Goal: Task Accomplishment & Management: Manage account settings

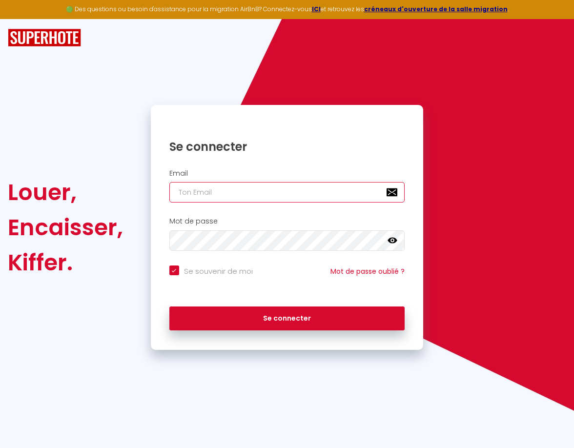
type input "[EMAIL_ADDRESS][DOMAIN_NAME]"
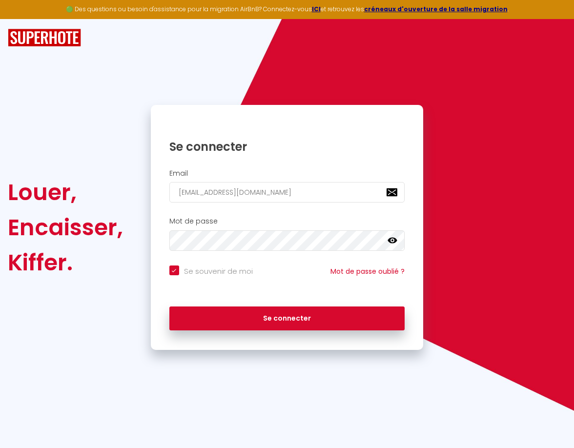
click at [393, 239] on icon at bounding box center [392, 241] width 10 height 10
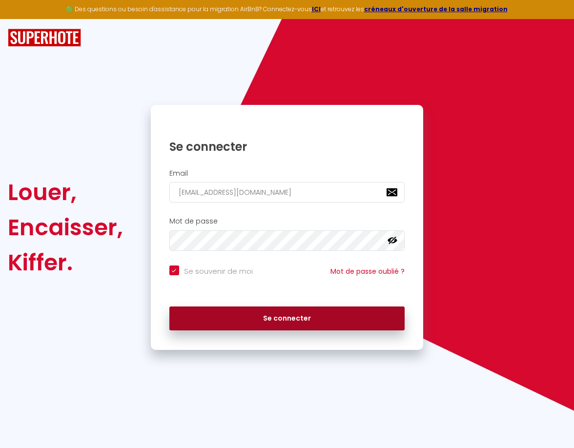
click at [289, 317] on button "Se connecter" at bounding box center [287, 318] width 236 height 24
checkbox input "true"
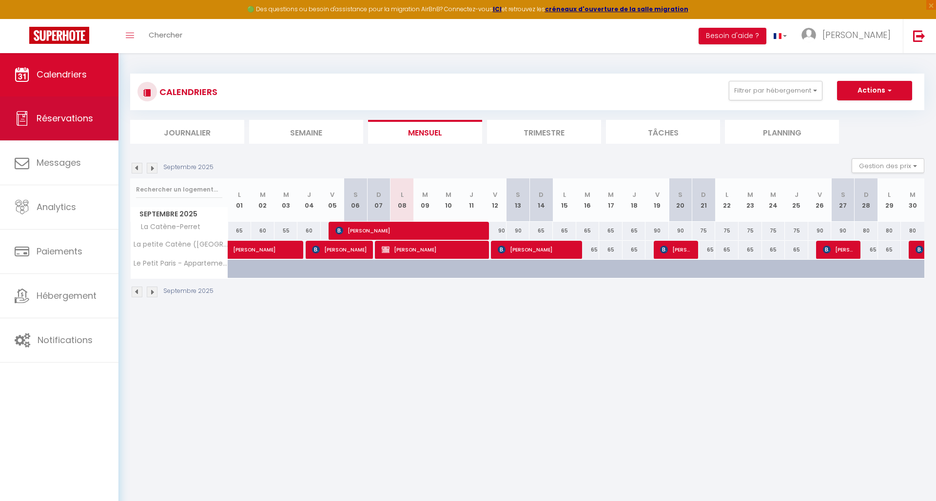
scroll to position [0, 0]
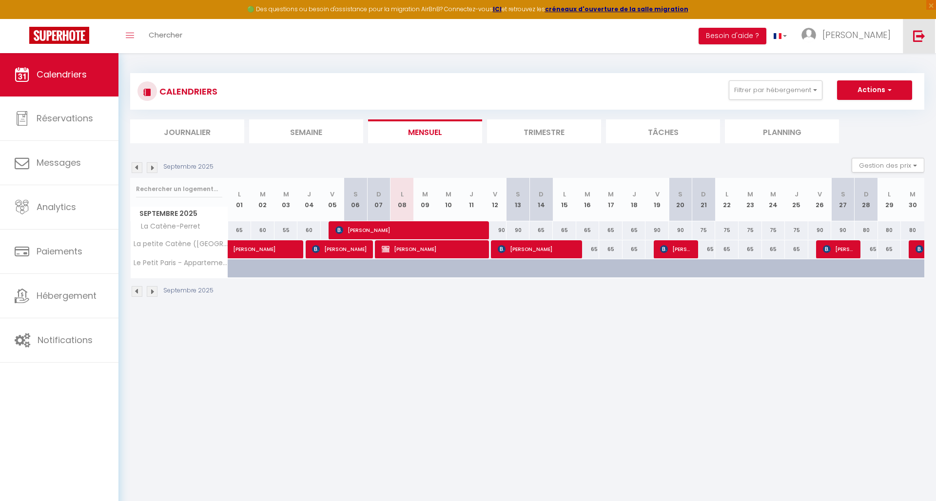
click at [573, 35] on img at bounding box center [920, 36] width 12 height 12
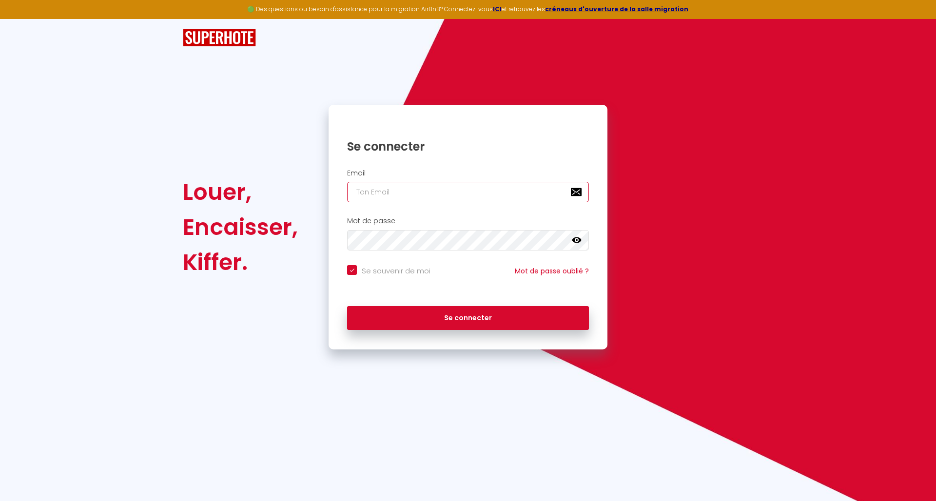
type input "[EMAIL_ADDRESS][DOMAIN_NAME]"
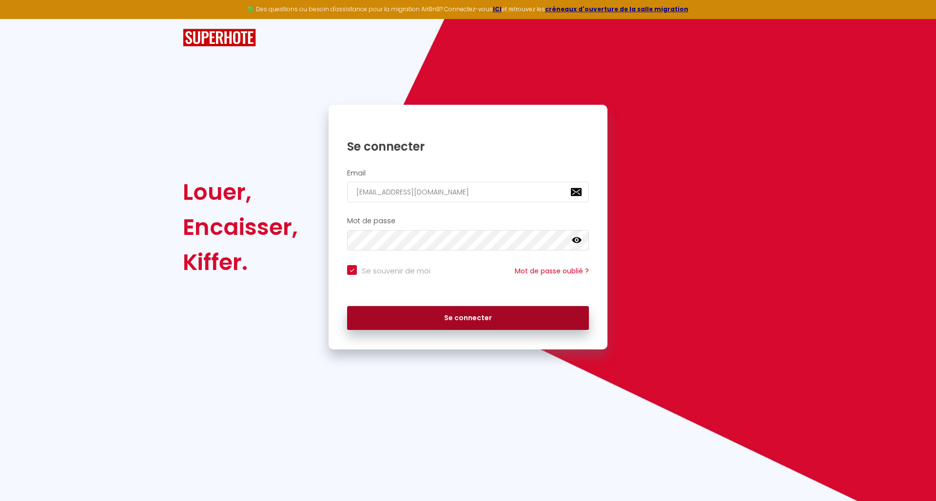
click at [485, 317] on button "Se connecter" at bounding box center [468, 318] width 242 height 24
checkbox input "true"
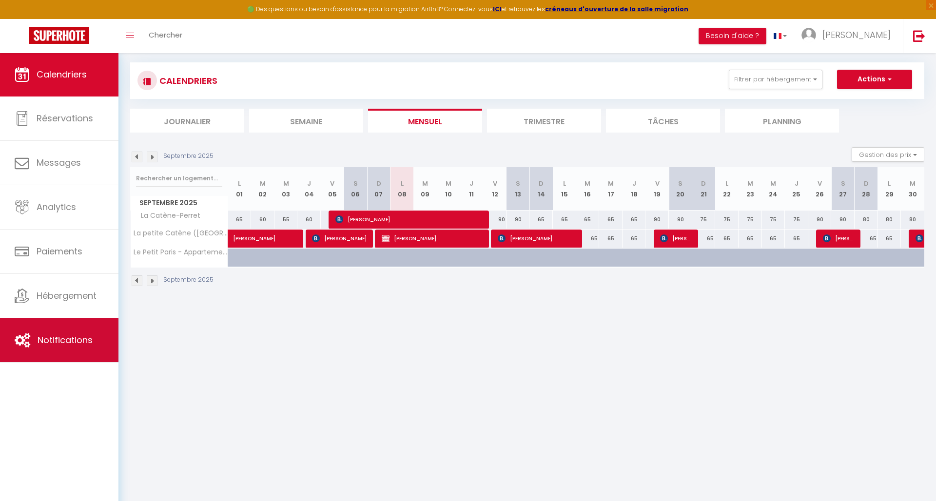
scroll to position [13, 0]
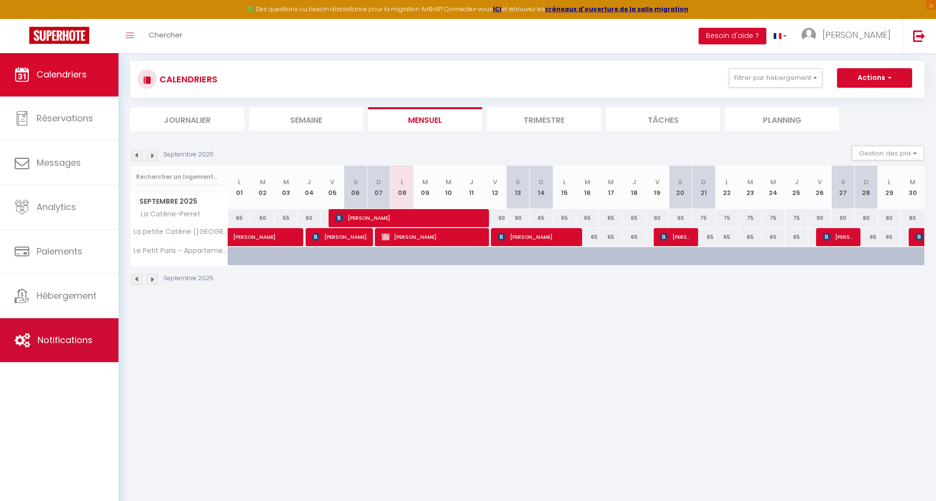
click at [65, 342] on span "Notifications" at bounding box center [65, 340] width 55 height 12
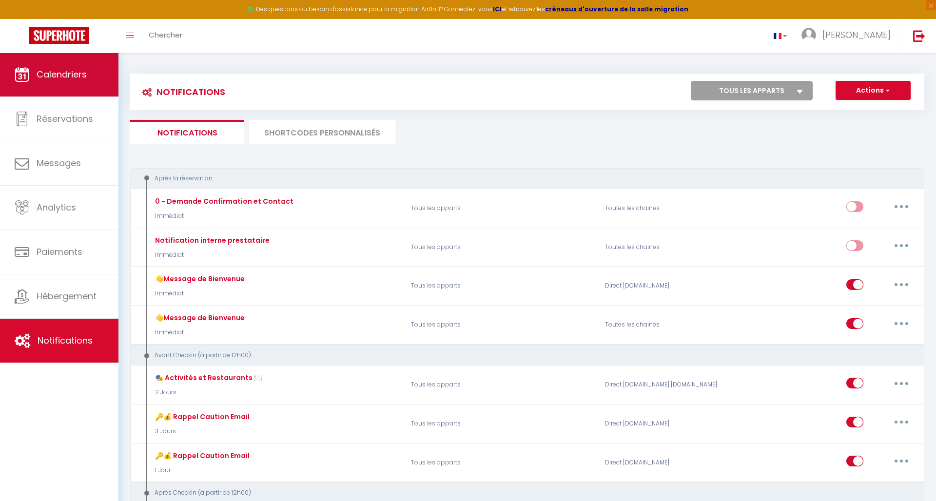
click at [59, 74] on span "Calendriers" at bounding box center [62, 74] width 50 height 12
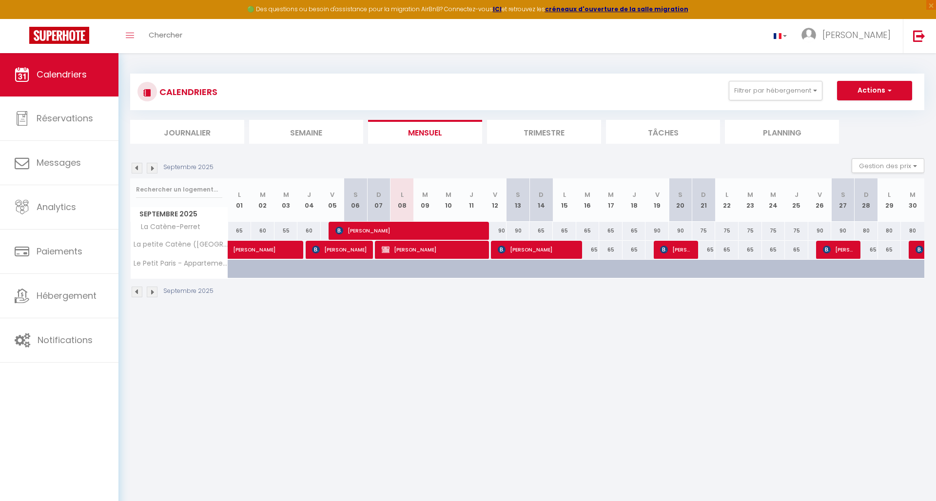
click at [573, 90] on span "button" at bounding box center [889, 90] width 6 height 10
click at [573, 126] on link "Exporter les réservations" at bounding box center [864, 127] width 85 height 15
type input "[EMAIL_ADDRESS][DOMAIN_NAME]"
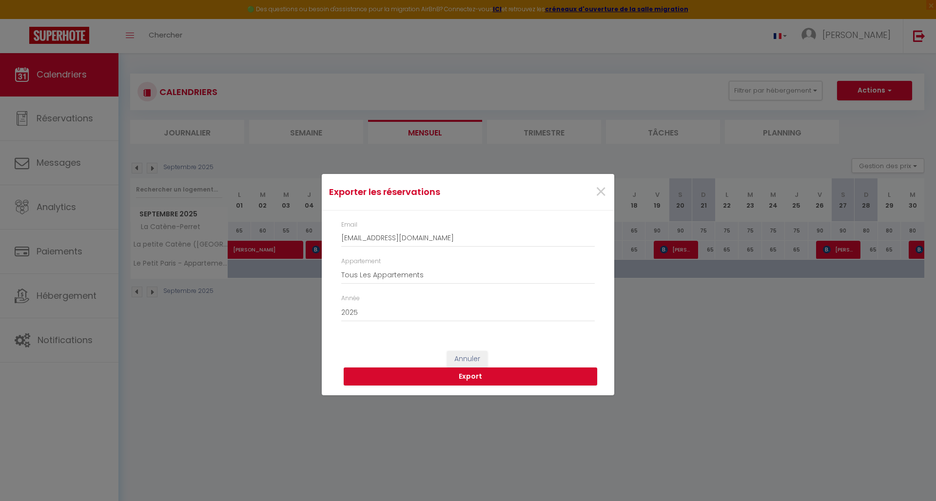
click at [473, 359] on button "Annuler" at bounding box center [467, 359] width 40 height 17
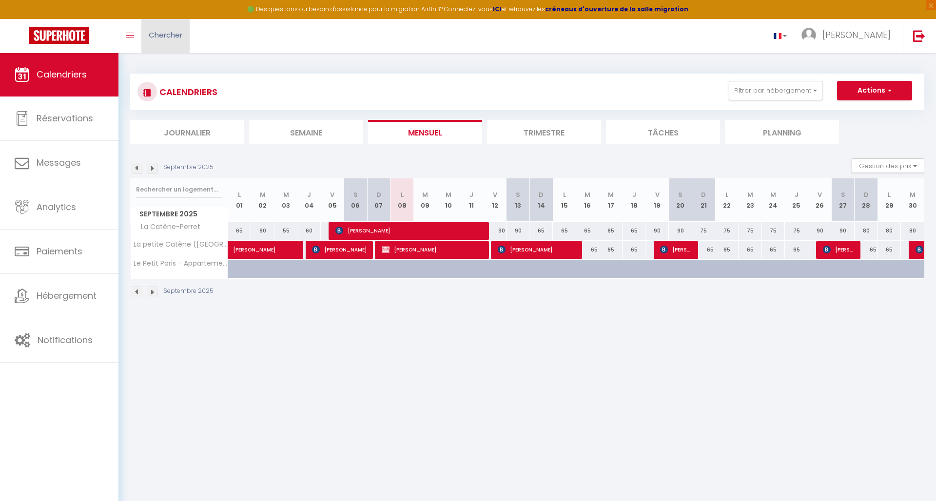
click at [168, 35] on span "Chercher" at bounding box center [166, 35] width 34 height 10
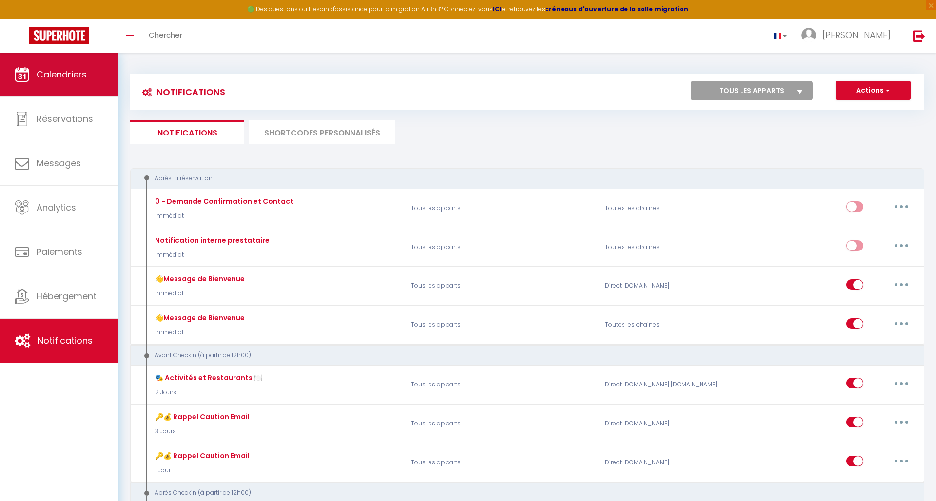
click at [79, 76] on span "Calendriers" at bounding box center [62, 74] width 50 height 12
